Goal: Find contact information: Find contact information

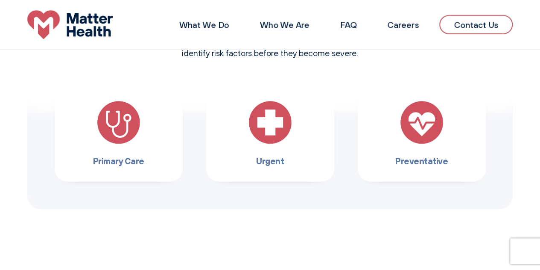
scroll to position [256, 0]
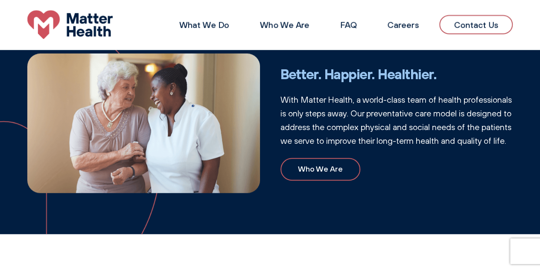
click at [482, 27] on link "Contact Us" at bounding box center [476, 24] width 73 height 19
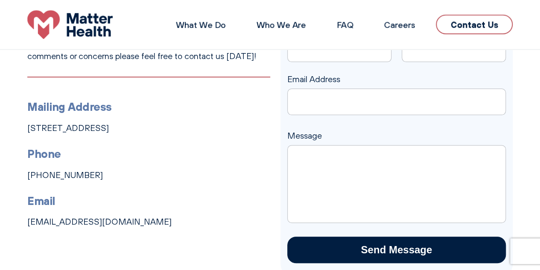
scroll to position [56, 0]
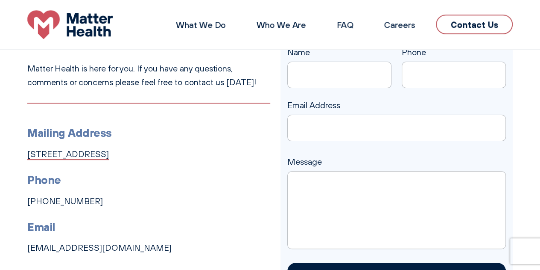
drag, startPoint x: 21, startPoint y: 148, endPoint x: 132, endPoint y: 154, distance: 111.2
click at [132, 154] on div "Have Some Questions? Matter Health is here for you. If you have any questions, …" at bounding box center [270, 168] width 540 height 267
copy link "[STREET_ADDRESS]"
click at [229, 187] on h3 "Phone" at bounding box center [148, 180] width 243 height 18
drag, startPoint x: 222, startPoint y: 153, endPoint x: 189, endPoint y: 159, distance: 32.9
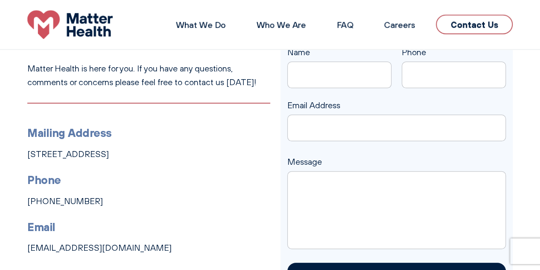
click at [189, 159] on li "Mailing Address [STREET_ADDRESS]" at bounding box center [148, 142] width 243 height 37
copy link "37210"
click at [169, 107] on ul "Mailing Address [STREET_ADDRESS] Phone [PHONE_NUMBER] Email [EMAIL_ADDRESS][DOM…" at bounding box center [148, 179] width 243 height 152
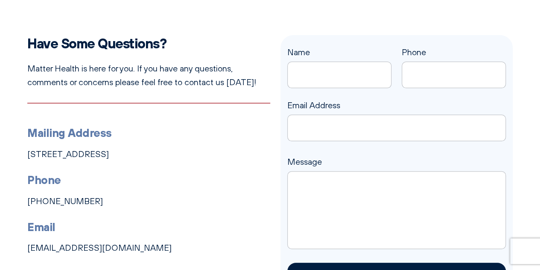
scroll to position [98, 0]
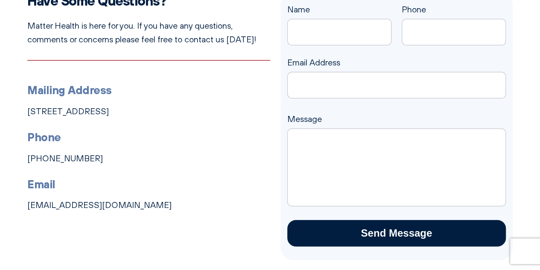
click at [248, 106] on li "Mailing Address [STREET_ADDRESS]" at bounding box center [148, 99] width 243 height 37
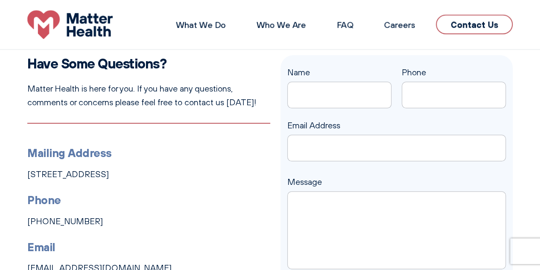
scroll to position [0, 0]
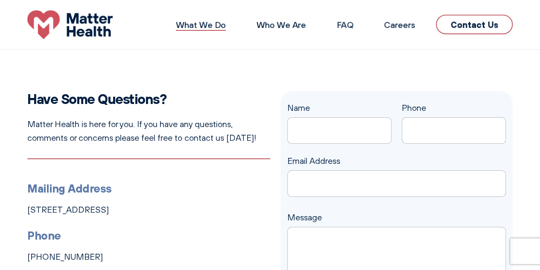
click at [193, 24] on link "What We Do" at bounding box center [201, 24] width 50 height 11
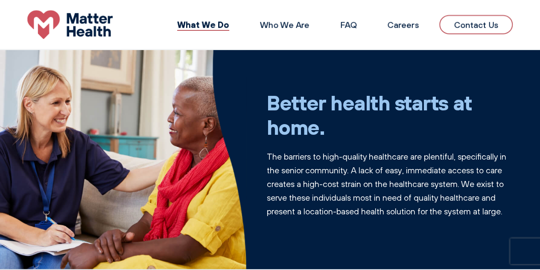
click at [337, 170] on p "The barriers to high-quality healthcare are plentiful, specifically in the seni…" at bounding box center [390, 183] width 246 height 68
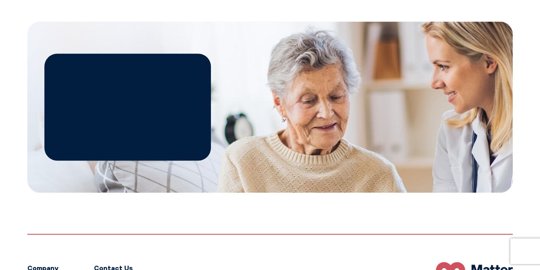
scroll to position [881, 0]
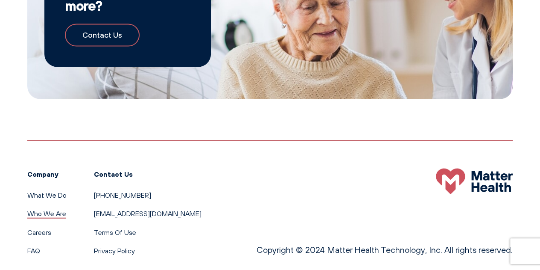
click at [35, 209] on link "Who We Are" at bounding box center [46, 213] width 39 height 9
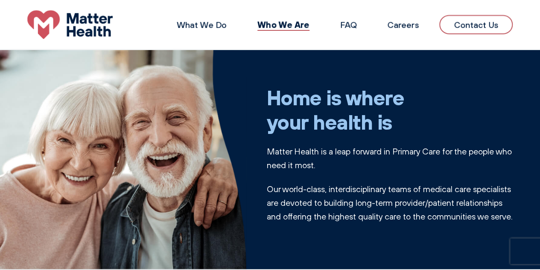
click at [196, 114] on img at bounding box center [123, 159] width 246 height 219
